Goal: Task Accomplishment & Management: Use online tool/utility

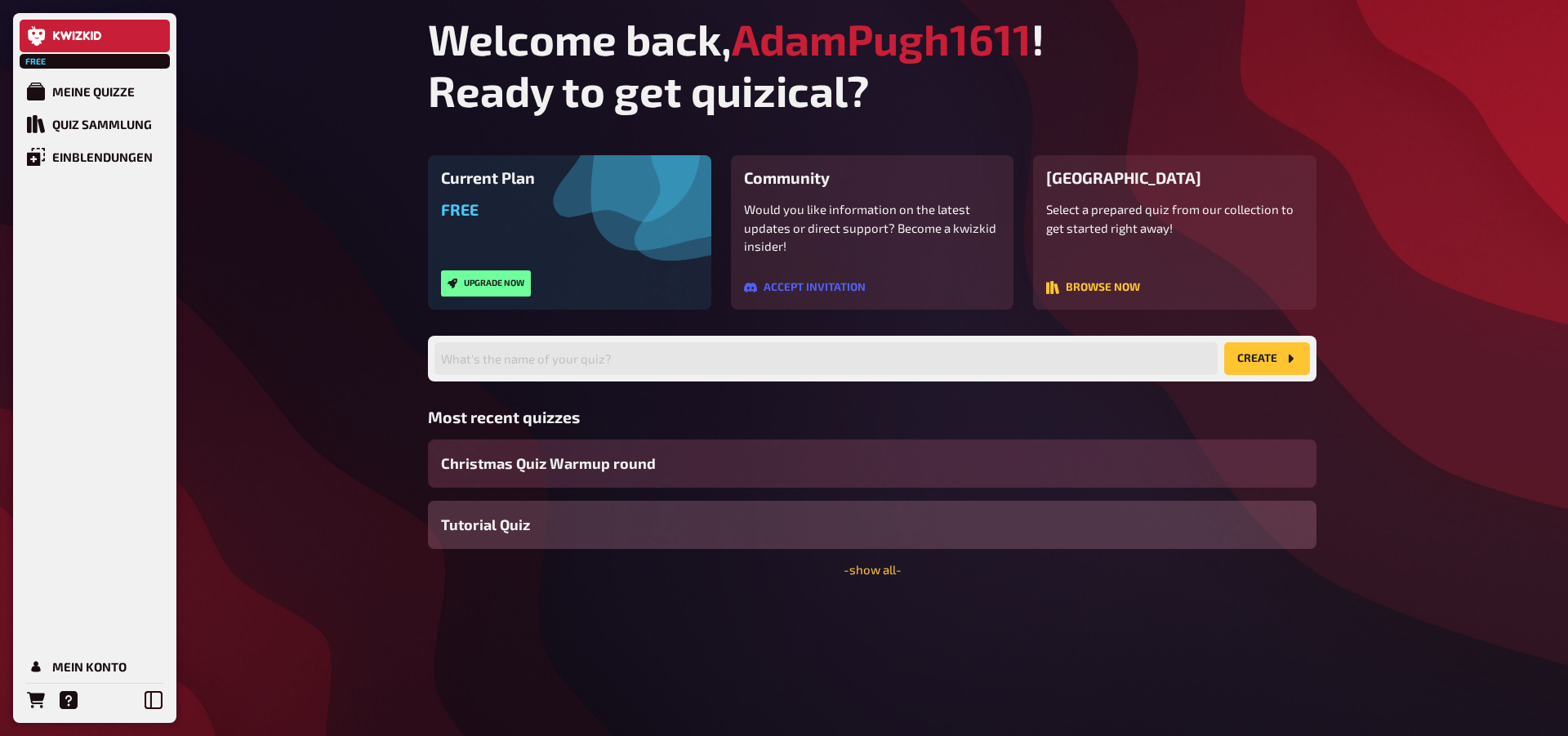
click at [604, 473] on span "Christmas Quiz Warmup round" at bounding box center [548, 463] width 214 height 22
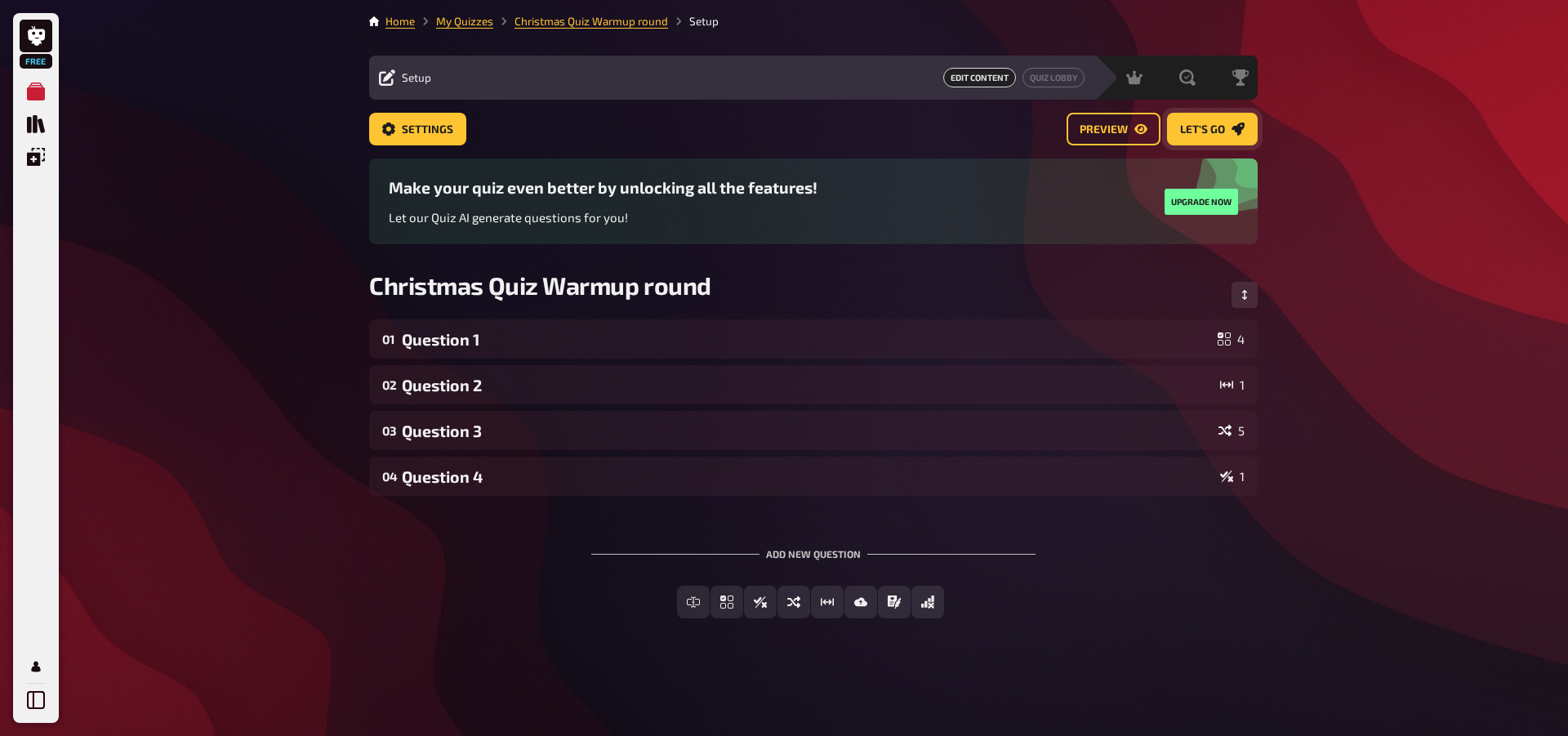
click at [1173, 128] on button "Let's go" at bounding box center [1213, 129] width 91 height 32
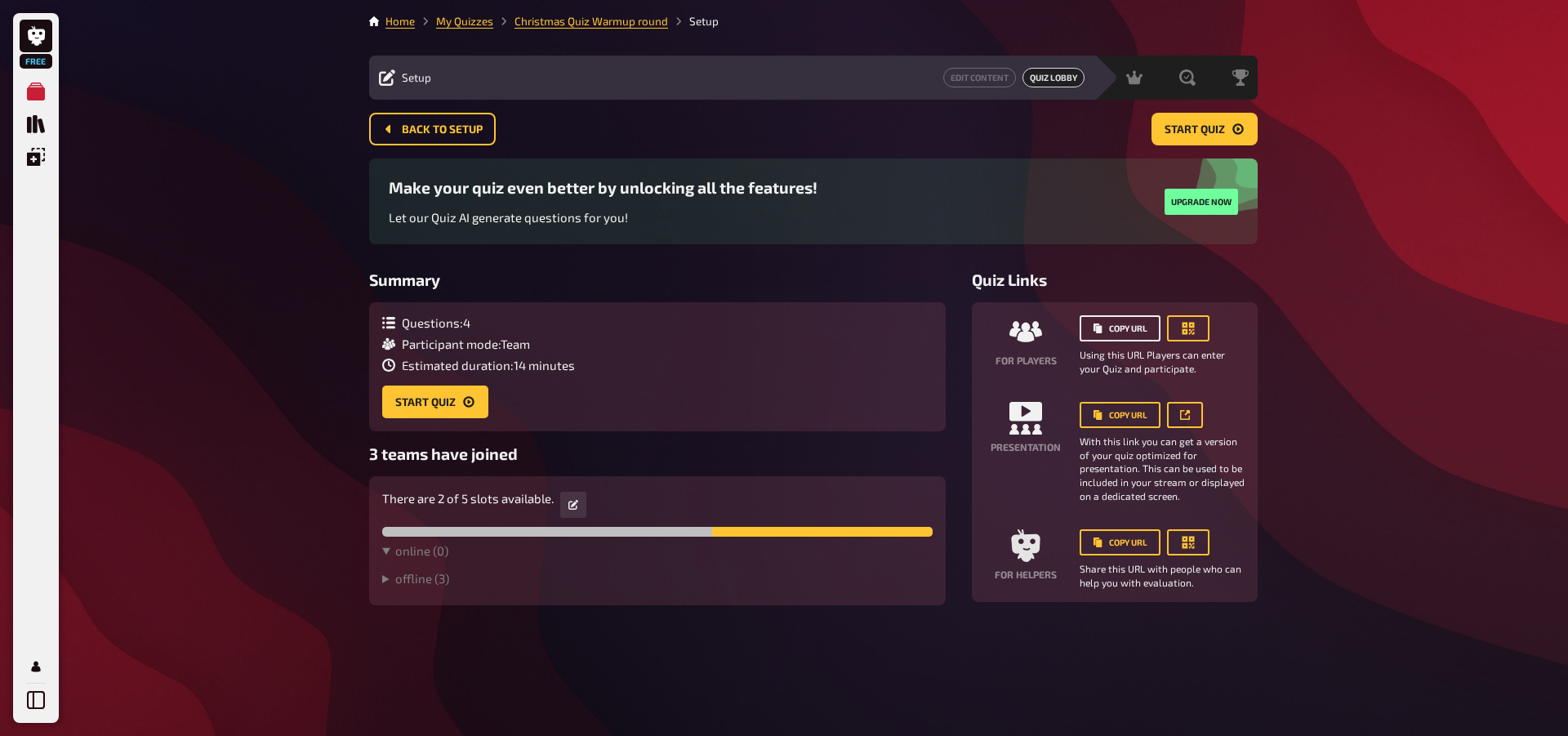
click at [1102, 323] on button "Copy URL" at bounding box center [1120, 328] width 80 height 26
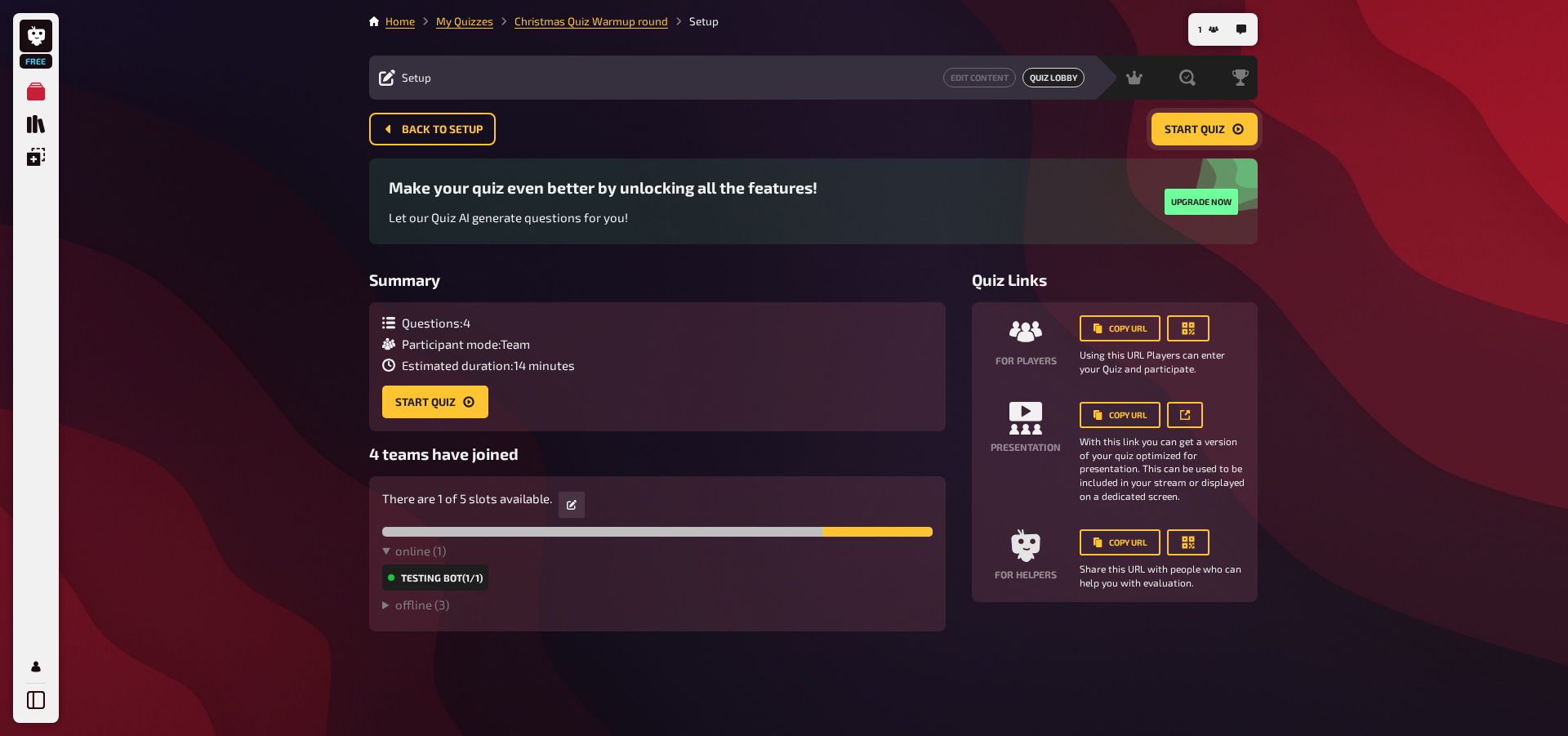
click at [1209, 124] on span "Start Quiz" at bounding box center [1194, 130] width 60 height 11
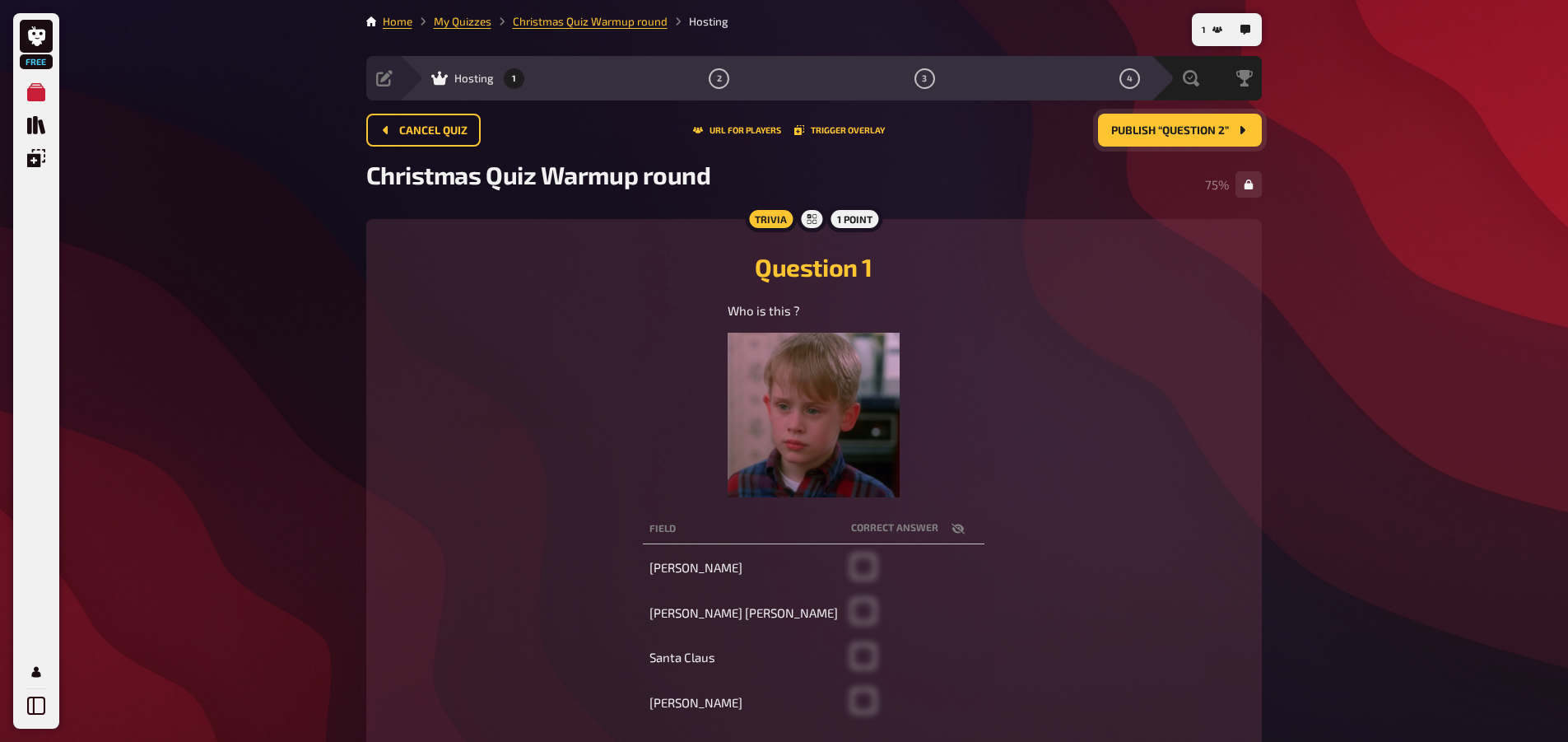
click at [1139, 125] on span "Publish “Question 2”" at bounding box center [1169, 131] width 117 height 11
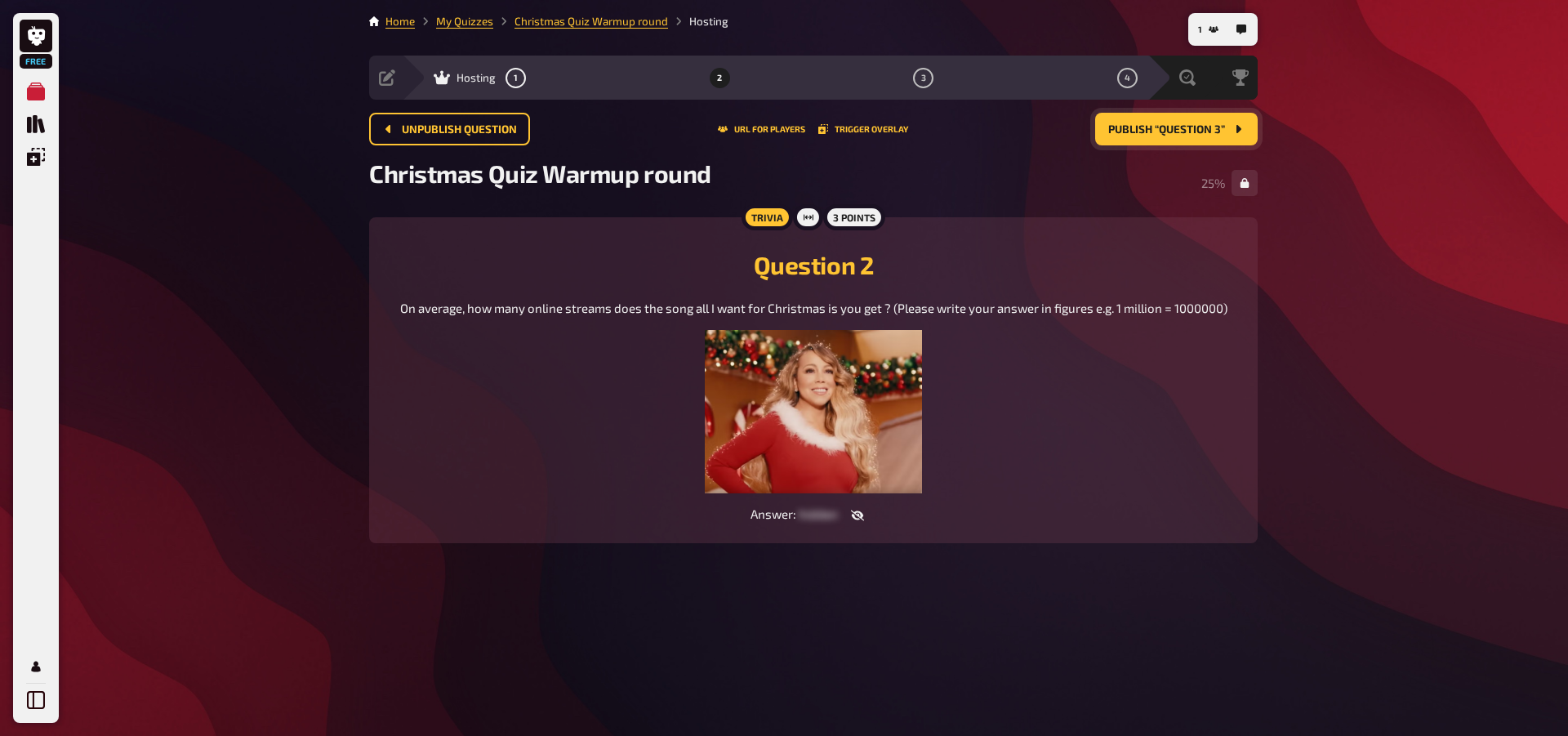
click at [1130, 124] on span "Publish “Question 3”" at bounding box center [1166, 130] width 116 height 11
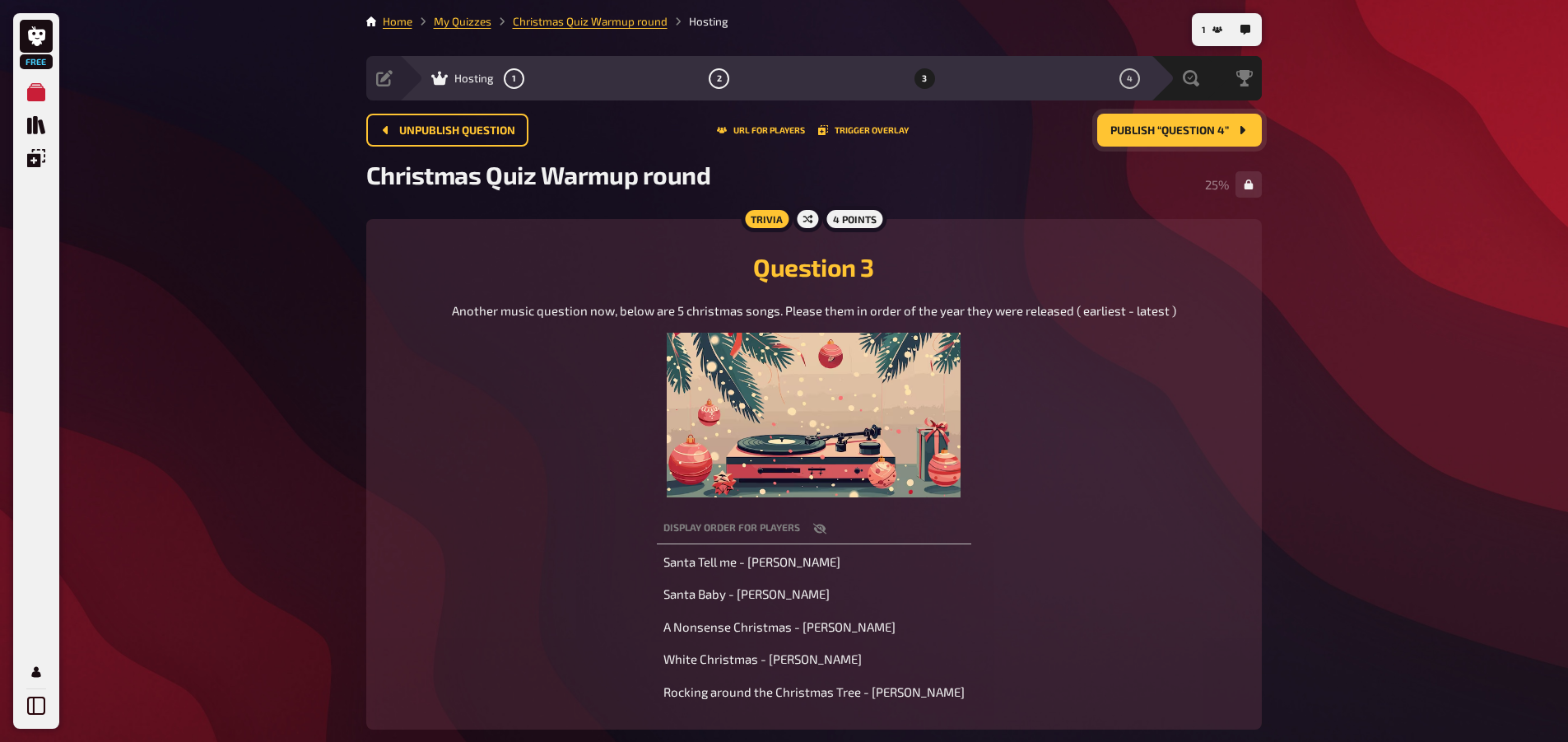
click at [1139, 125] on span "Publish “Question 4”" at bounding box center [1169, 131] width 118 height 11
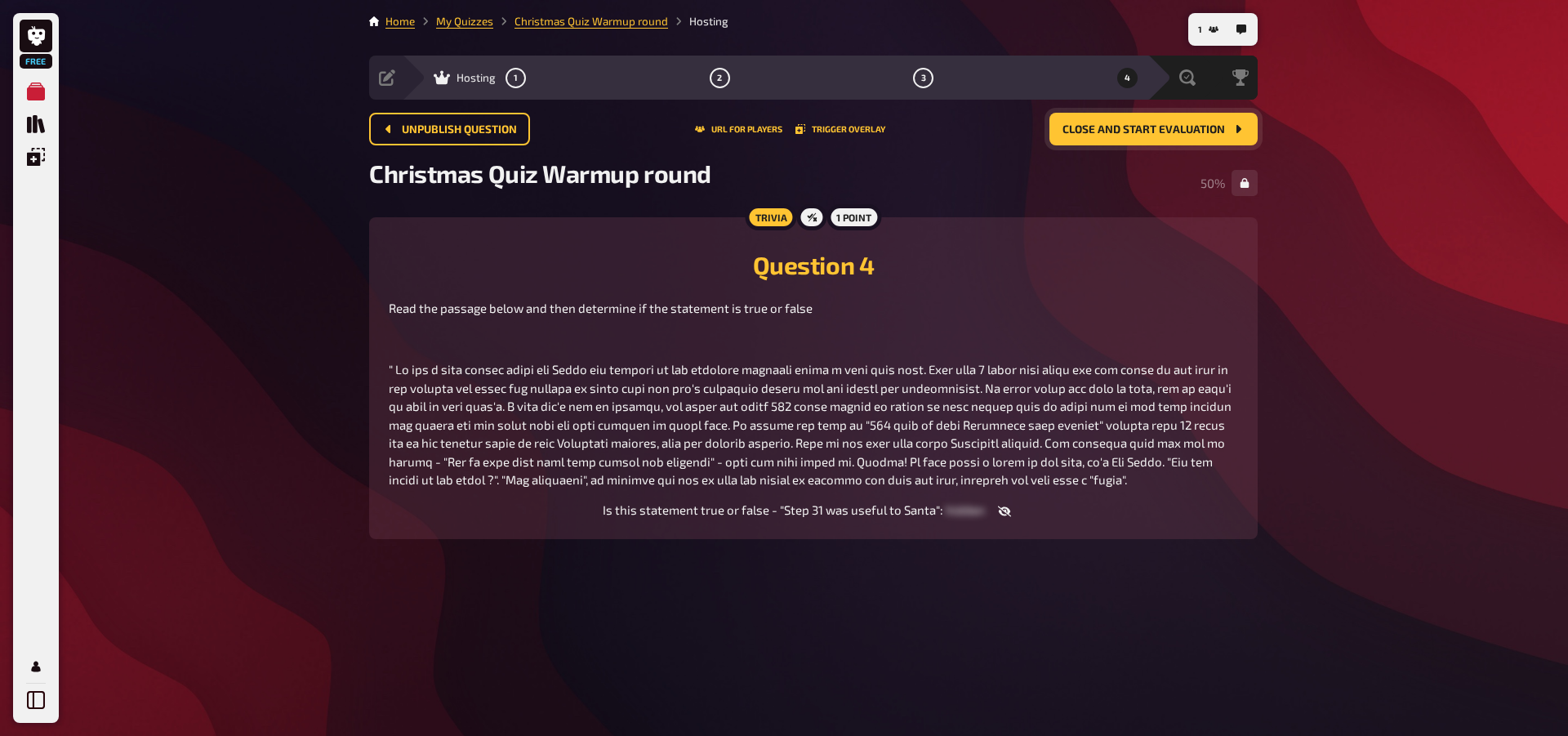
click at [1196, 136] on button "Close and start evaluation" at bounding box center [1153, 129] width 208 height 32
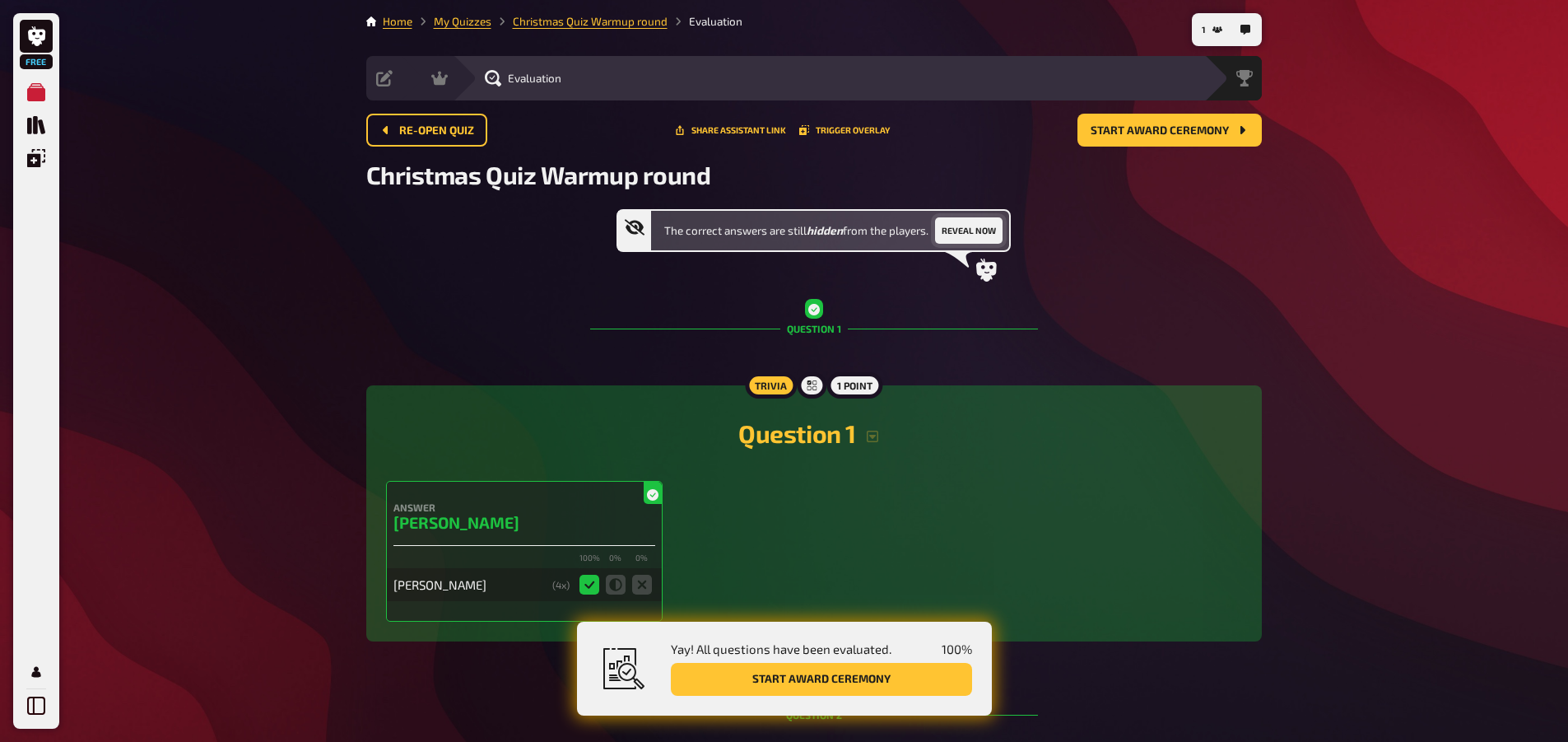
click at [957, 244] on button "Reveal now" at bounding box center [968, 230] width 68 height 26
click at [1211, 132] on span "Start award ceremony" at bounding box center [1160, 131] width 138 height 11
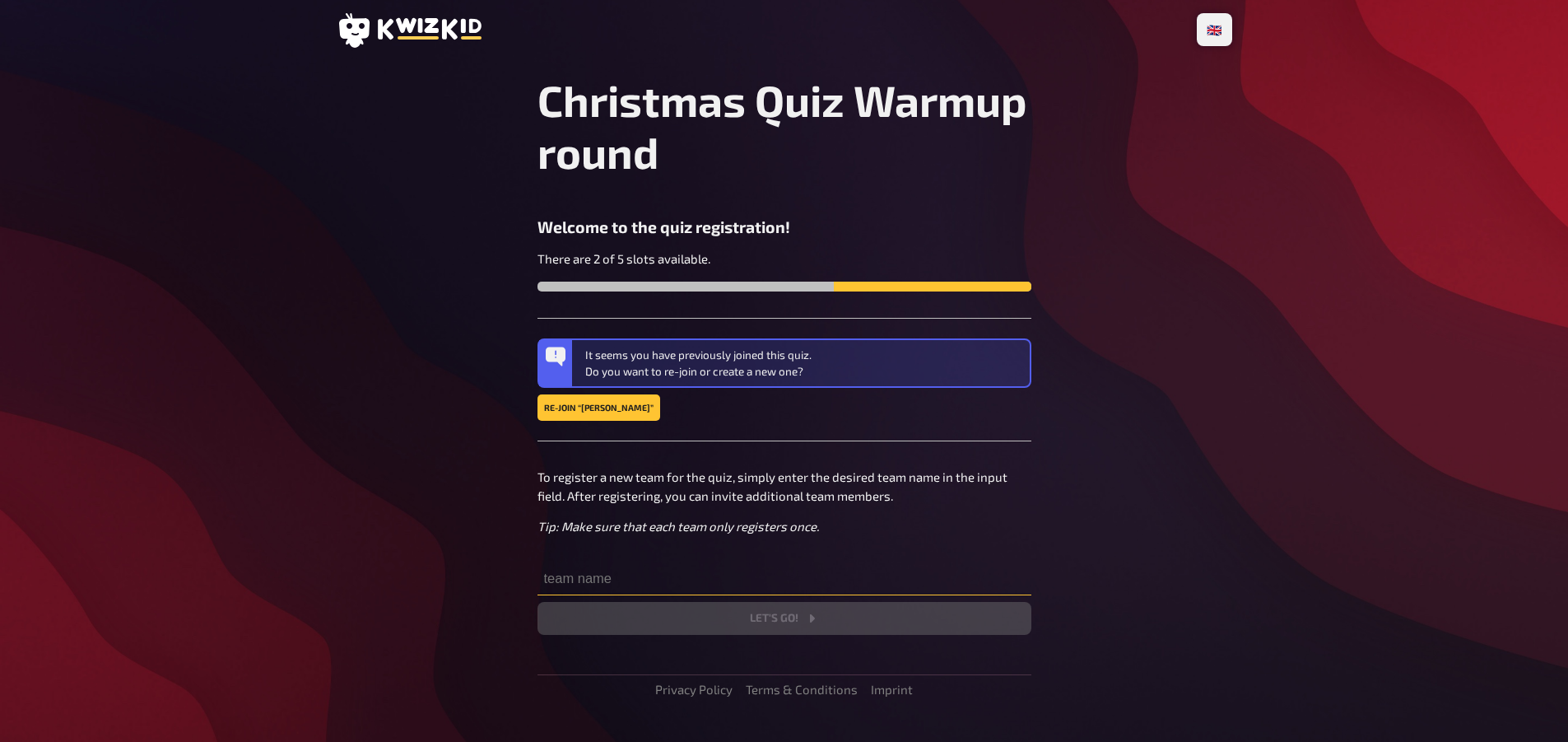
click at [633, 581] on input "text" at bounding box center [784, 578] width 494 height 33
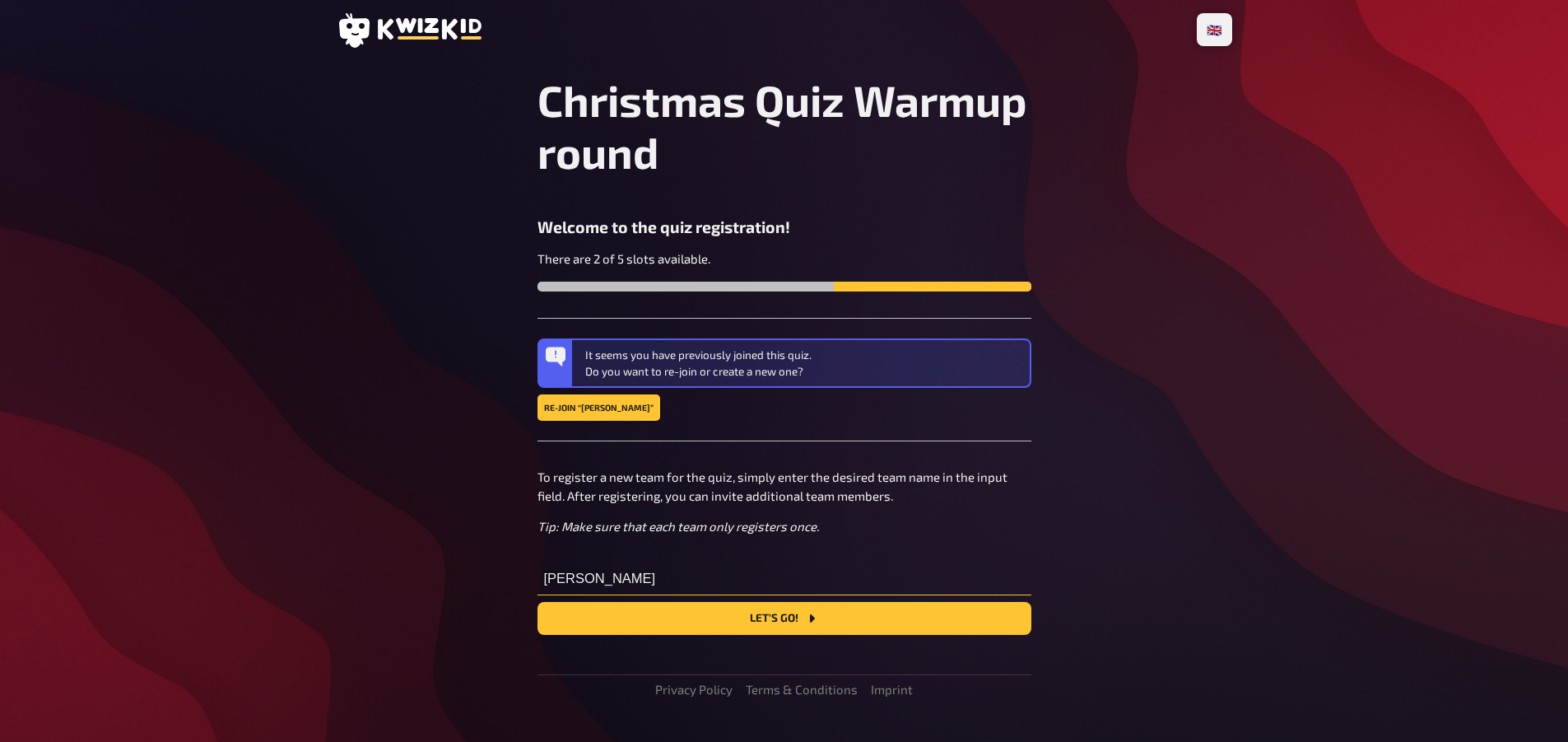
type input "[PERSON_NAME]"
click at [537, 602] on button "Let's go!" at bounding box center [784, 618] width 494 height 33
click at [646, 581] on input "[PERSON_NAME]" at bounding box center [784, 578] width 494 height 33
drag, startPoint x: 525, startPoint y: 589, endPoint x: 513, endPoint y: 594, distance: 13.0
click at [513, 591] on main "Christmas Quiz Warmup round Welcome to the quiz registration! There are 2 of 5 …" at bounding box center [784, 423] width 895 height 698
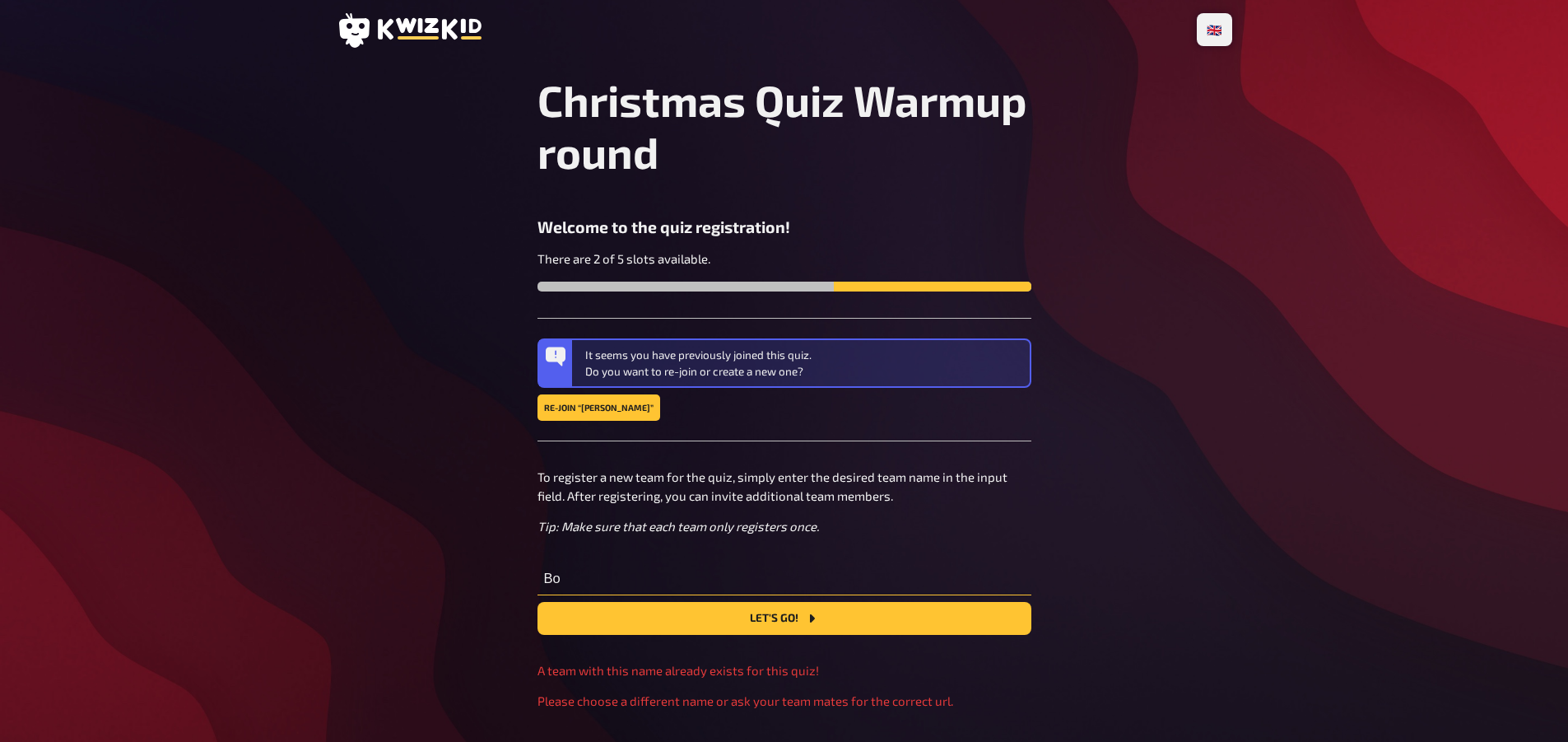
type input "B"
type input "S"
type input "Testing bot"
click at [537, 602] on button "Let's go!" at bounding box center [784, 618] width 494 height 33
